Goal: Transaction & Acquisition: Purchase product/service

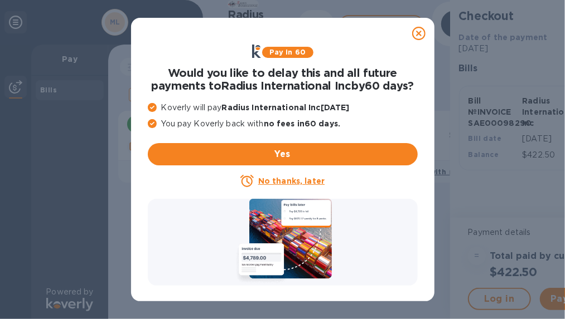
click at [420, 28] on icon at bounding box center [418, 33] width 13 height 13
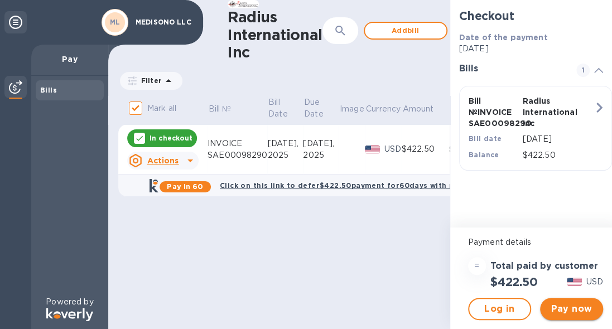
click at [564, 312] on span "Pay now" at bounding box center [571, 308] width 45 height 13
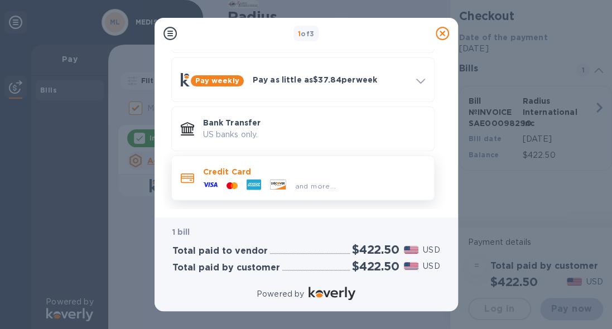
scroll to position [8, 0]
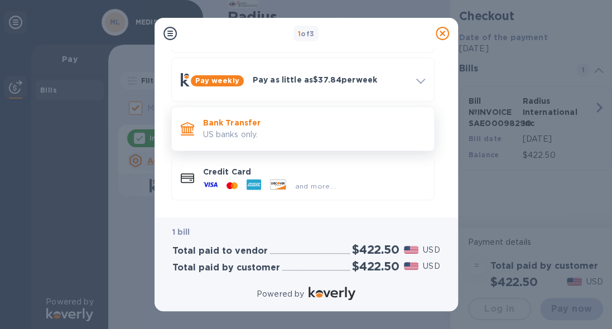
click at [255, 131] on p "US banks only." at bounding box center [314, 135] width 222 height 12
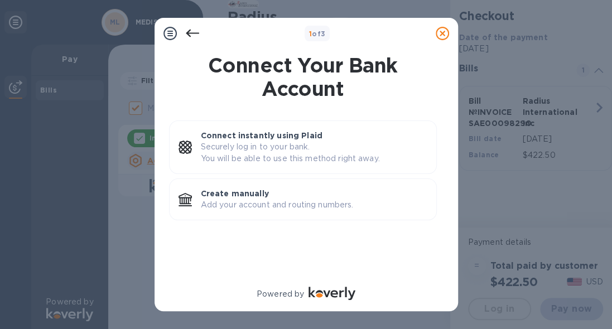
scroll to position [0, 0]
click at [188, 35] on icon at bounding box center [191, 34] width 13 height 8
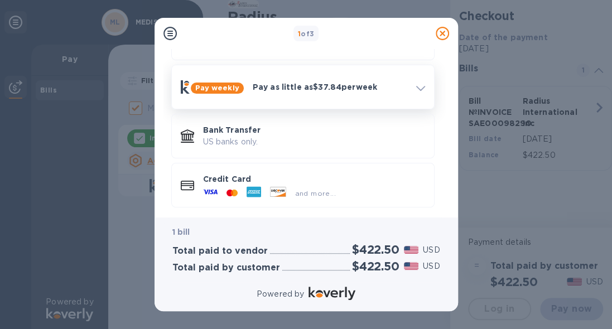
scroll to position [89, 0]
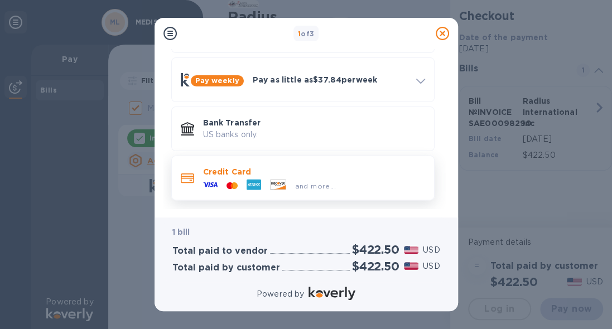
click at [326, 180] on div "and more..." at bounding box center [315, 186] width 50 height 12
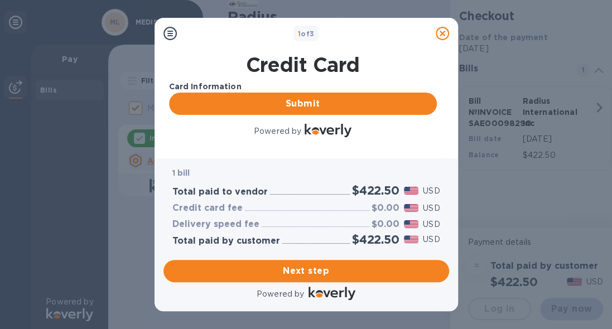
scroll to position [0, 0]
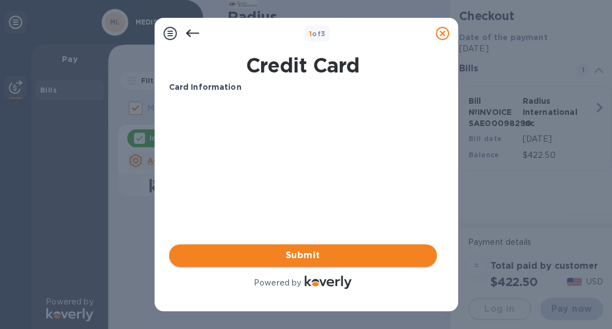
click at [337, 251] on span "Submit" at bounding box center [303, 255] width 250 height 13
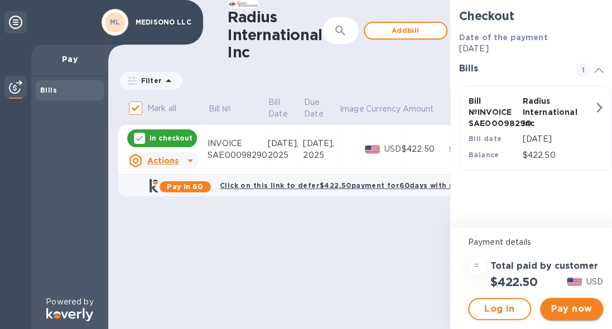
click at [564, 302] on span "Pay now" at bounding box center [571, 308] width 45 height 13
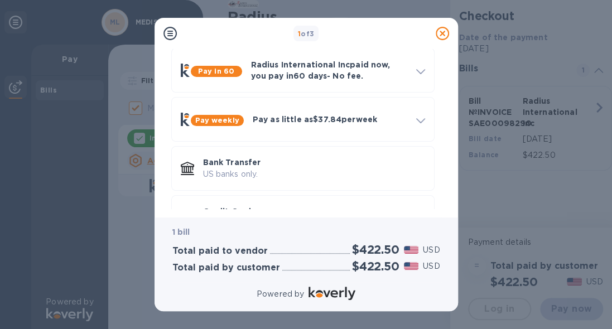
scroll to position [89, 0]
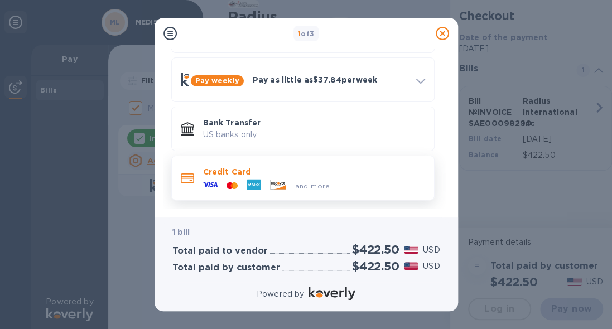
click at [290, 178] on div "and more..." at bounding box center [269, 185] width 142 height 17
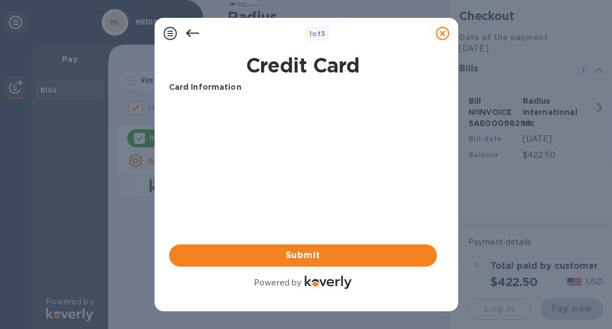
scroll to position [0, 0]
click at [169, 31] on icon at bounding box center [169, 33] width 13 height 13
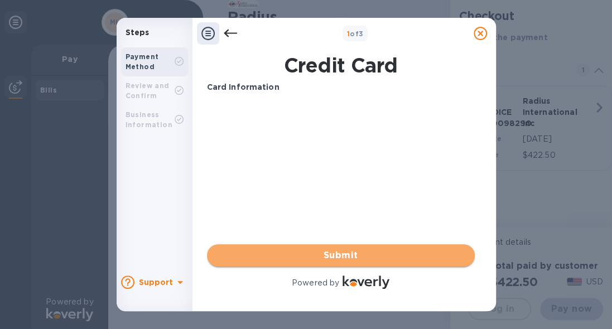
click at [355, 259] on span "Submit" at bounding box center [341, 255] width 250 height 13
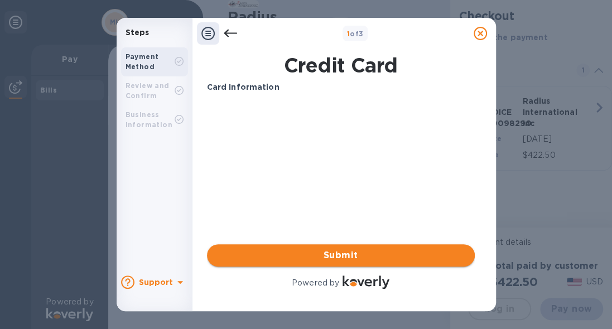
click at [351, 253] on span "Submit" at bounding box center [341, 255] width 250 height 13
click at [159, 96] on div "Review and Confirm" at bounding box center [149, 91] width 49 height 20
click at [229, 33] on icon at bounding box center [230, 33] width 13 height 13
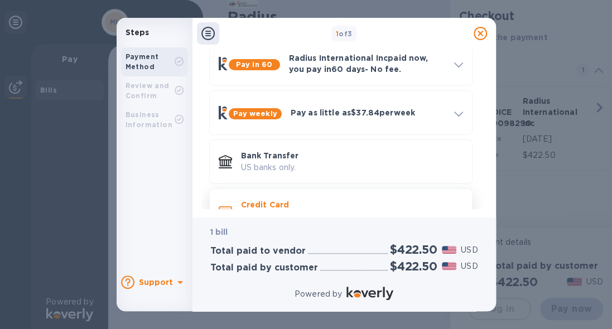
scroll to position [89, 0]
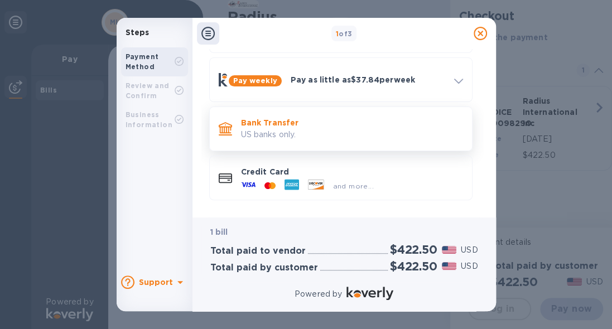
click at [282, 127] on p "Bank Transfer" at bounding box center [352, 122] width 222 height 11
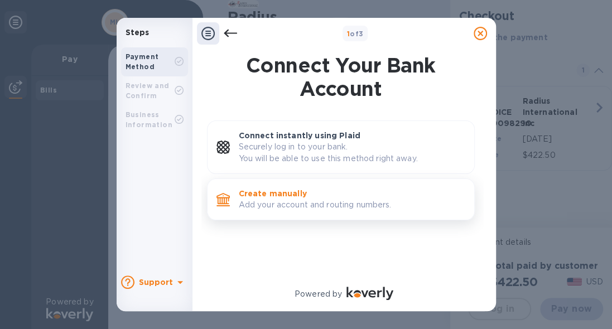
click at [312, 195] on p "Create manually" at bounding box center [352, 193] width 226 height 11
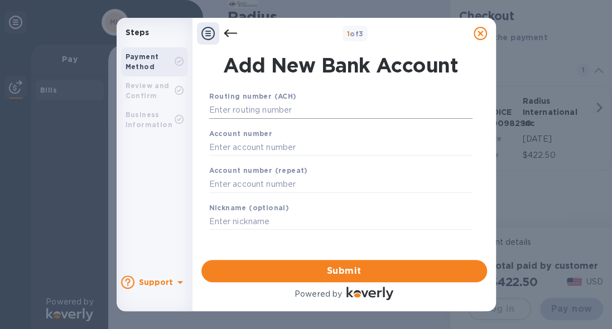
click at [300, 111] on input "text" at bounding box center [340, 110] width 263 height 17
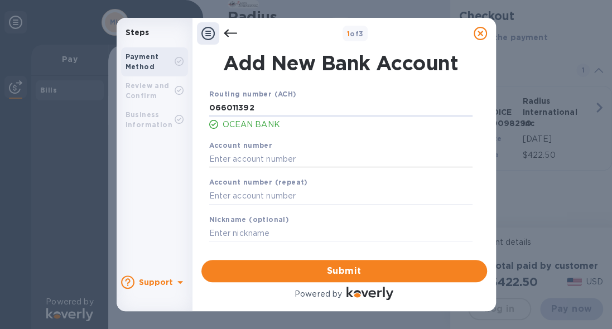
type input "066011392"
click at [311, 154] on input "text" at bounding box center [340, 159] width 263 height 17
type input "2558452905"
type input "Medisono LLC"
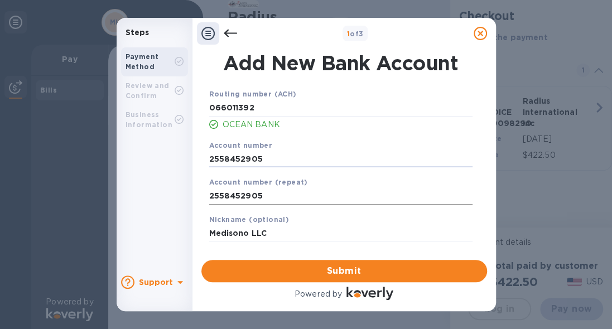
scroll to position [4, 0]
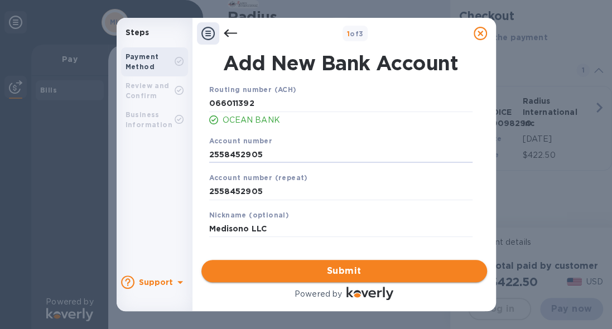
click at [373, 273] on span "Submit" at bounding box center [344, 270] width 268 height 13
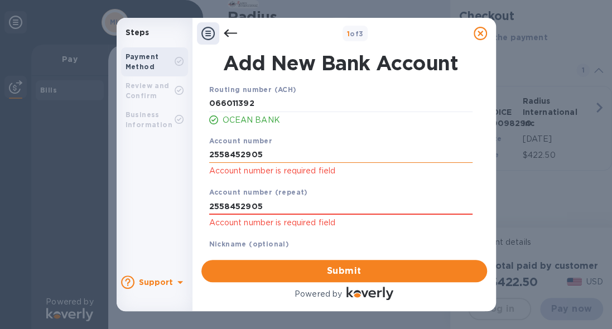
click at [268, 152] on input "2558452905" at bounding box center [340, 154] width 263 height 17
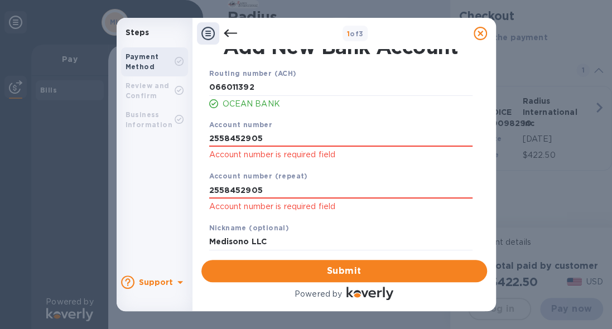
scroll to position [31, 0]
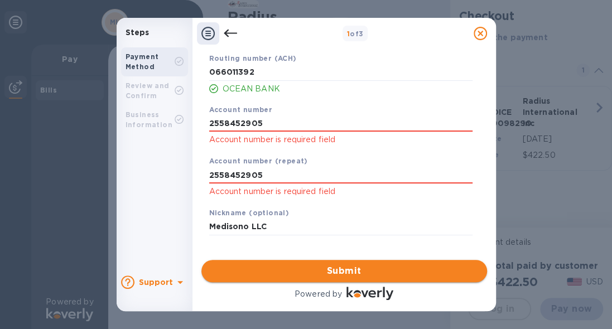
click at [357, 268] on span "Submit" at bounding box center [344, 270] width 268 height 13
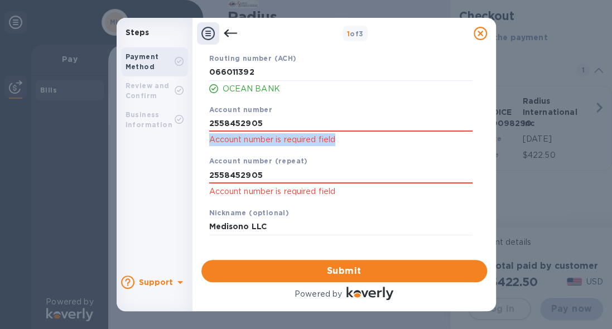
drag, startPoint x: 314, startPoint y: 139, endPoint x: 210, endPoint y: 143, distance: 104.3
click at [210, 143] on p "Account number is required field" at bounding box center [340, 139] width 263 height 13
copy p "Account number is required field"
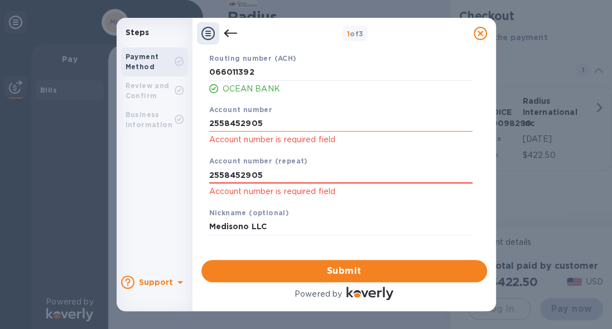
click at [282, 120] on input "2558452905" at bounding box center [340, 123] width 263 height 17
drag, startPoint x: 243, startPoint y: 120, endPoint x: 187, endPoint y: 120, distance: 55.7
click at [187, 120] on div "Steps Payment Method Review and Confirm Business Information Support 1 of 3 Add…" at bounding box center [306, 164] width 379 height 293
type input "2558452905"
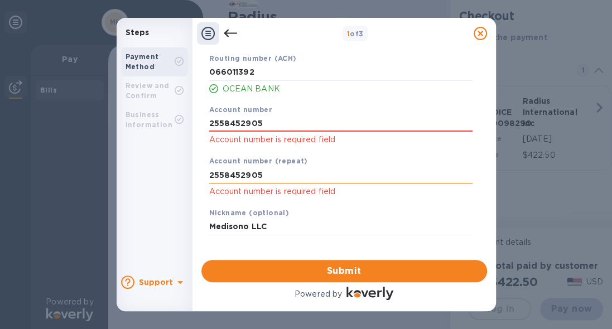
click at [265, 173] on input "2558452905" at bounding box center [340, 175] width 263 height 17
drag, startPoint x: 273, startPoint y: 172, endPoint x: 174, endPoint y: 176, distance: 99.3
click at [174, 176] on div "Steps Payment Method Review and Confirm Business Information Support 1 of 3 Add…" at bounding box center [306, 164] width 379 height 293
type input "2558452905"
click at [282, 230] on input "Medisono LLC" at bounding box center [340, 227] width 263 height 17
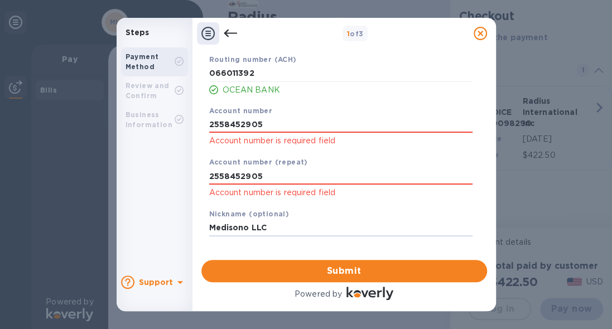
scroll to position [4, 0]
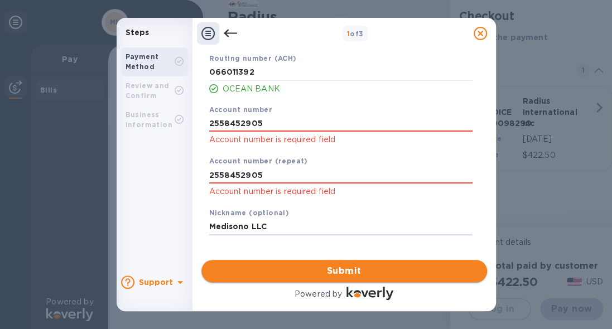
click at [363, 268] on span "Submit" at bounding box center [344, 270] width 268 height 13
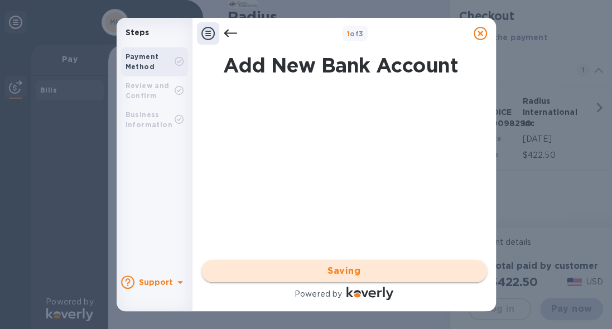
scroll to position [0, 0]
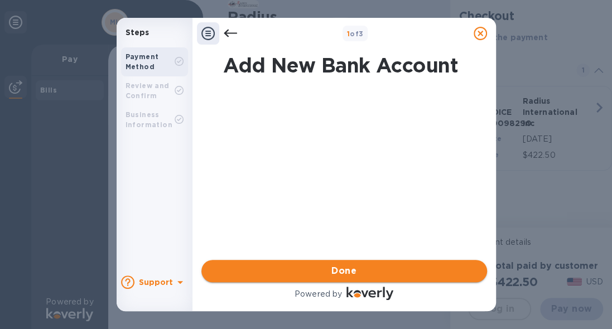
click at [370, 270] on span "Done" at bounding box center [344, 270] width 268 height 13
